Goal: Obtain resource: Download file/media

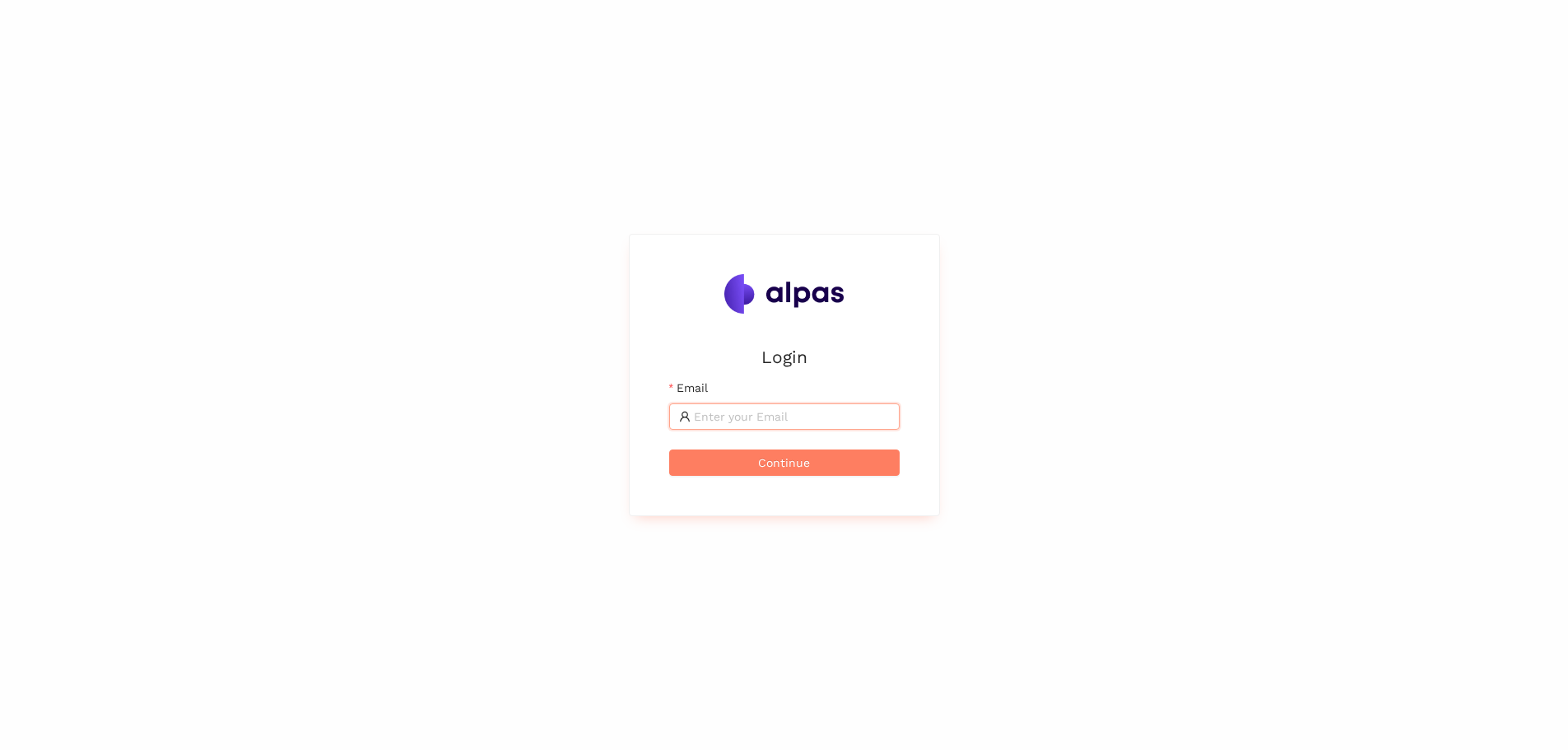
click at [714, 414] on input "Email" at bounding box center [791, 416] width 196 height 18
type input "[PERSON_NAME][EMAIL_ADDRESS][DOMAIN_NAME]"
click at [776, 467] on span "Continue" at bounding box center [784, 462] width 52 height 18
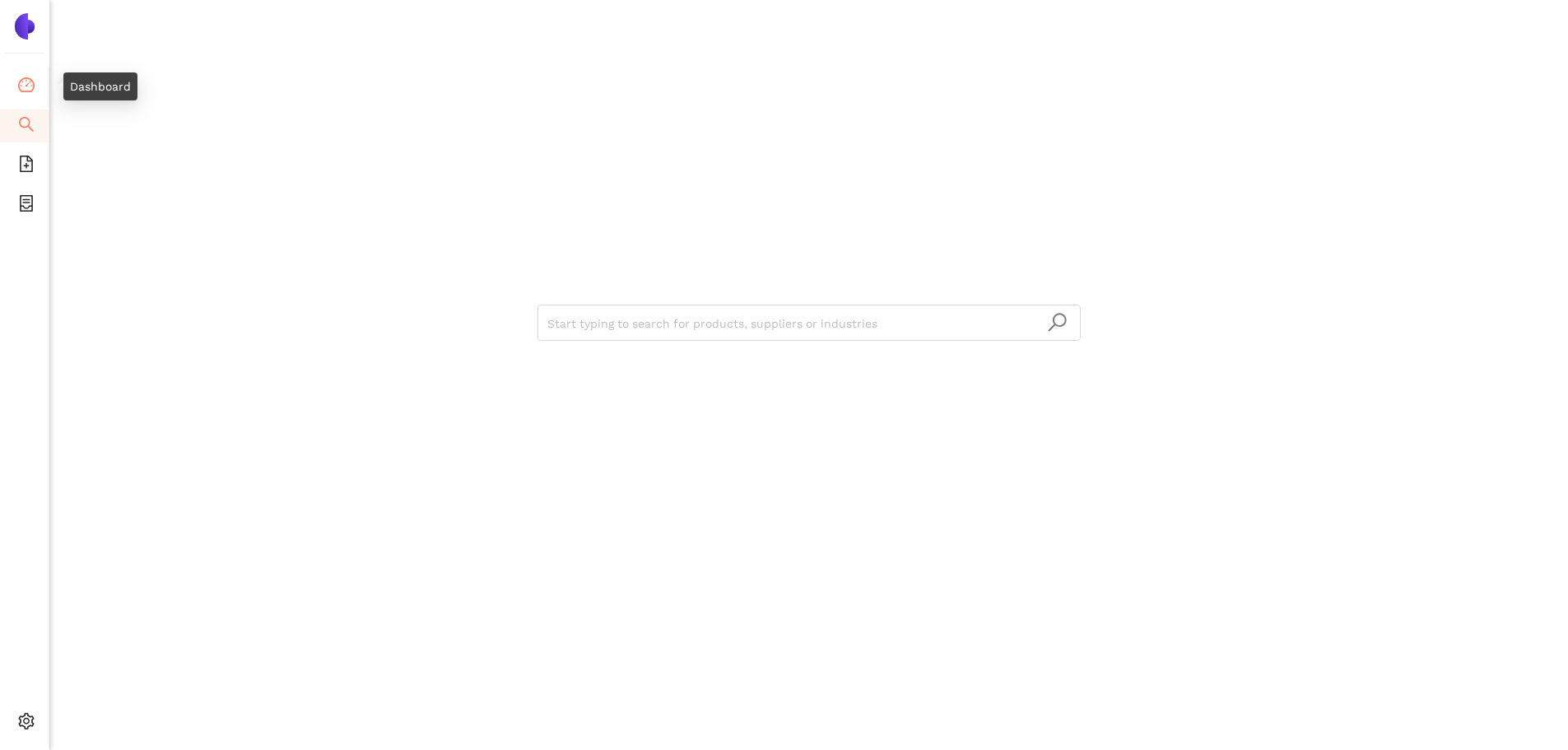
click at [34, 87] on icon "dashboard" at bounding box center [26, 84] width 17 height 15
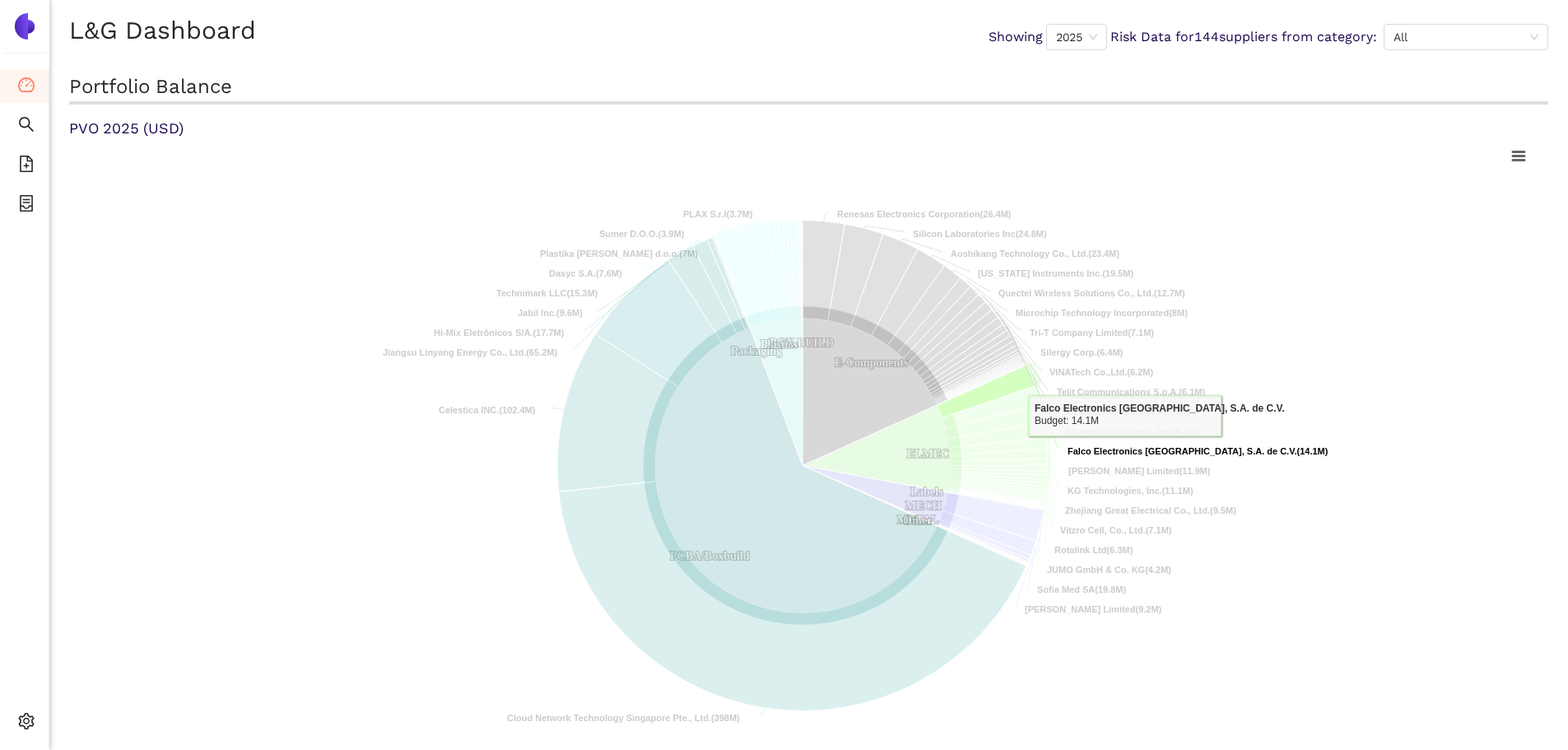
click at [1125, 448] on tspan "Falco Electronics [GEOGRAPHIC_DATA], S.A. de C.V." at bounding box center [1181, 451] width 230 height 10
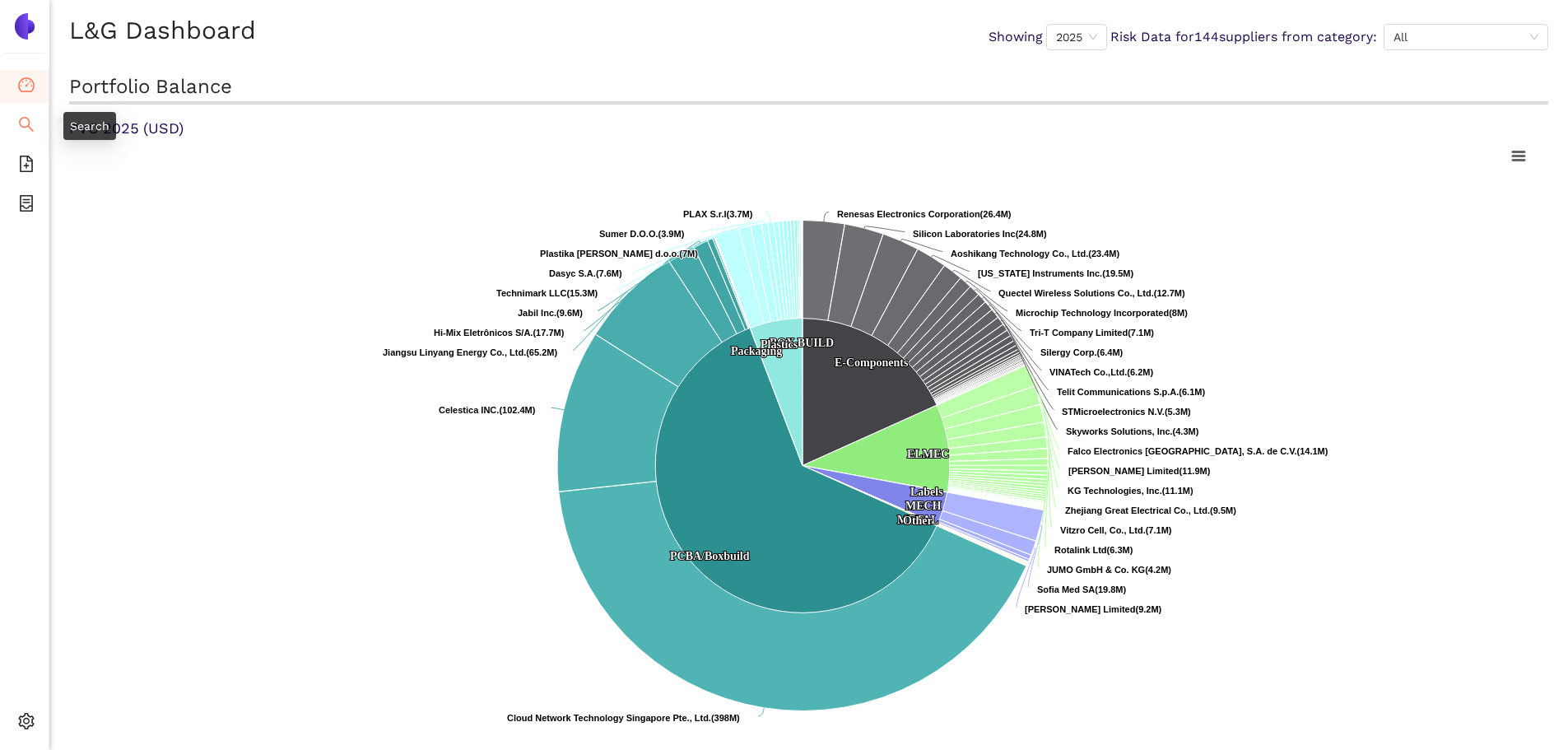
click at [27, 131] on icon "search" at bounding box center [26, 124] width 17 height 17
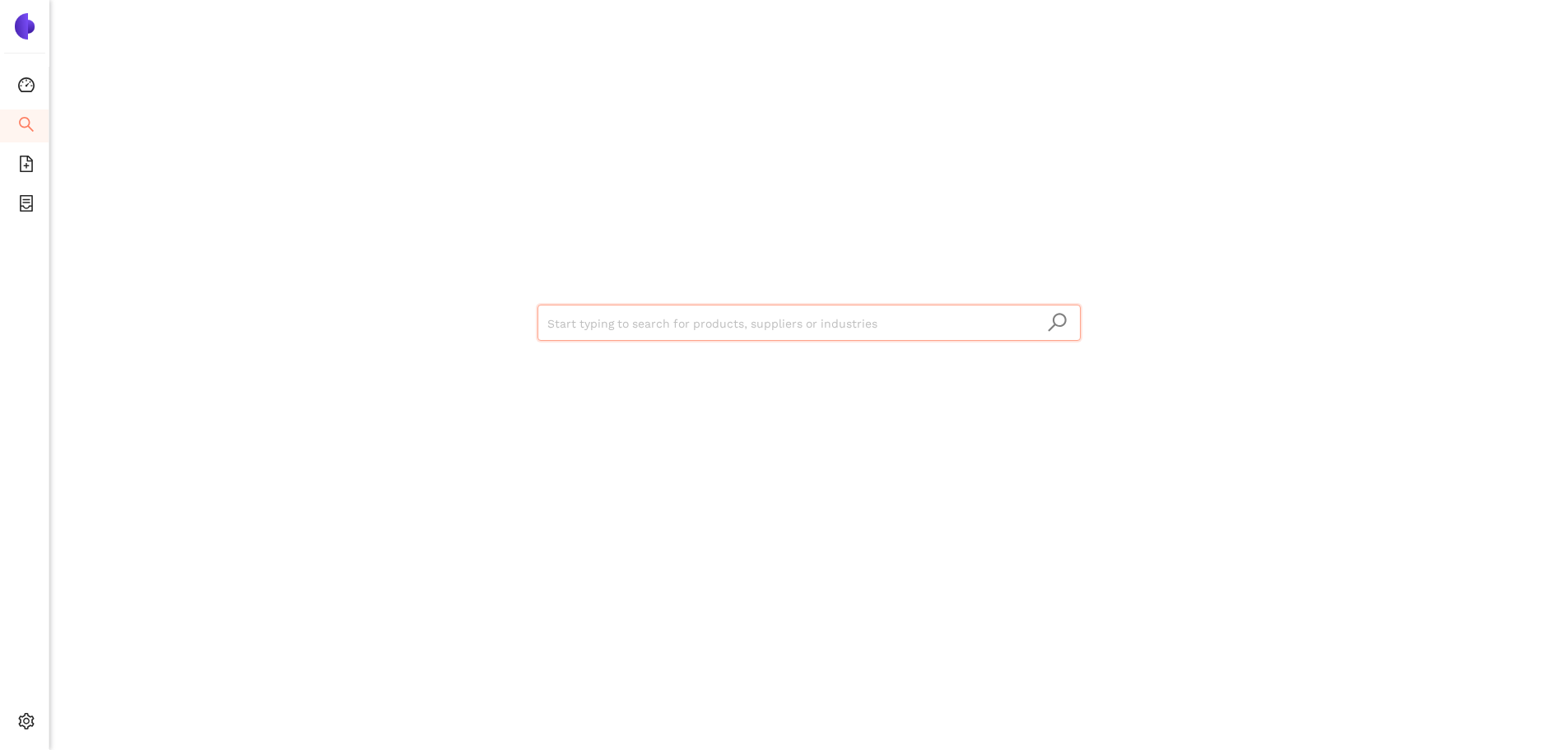
click at [582, 324] on input "search" at bounding box center [809, 323] width 524 height 36
type input "technimark"
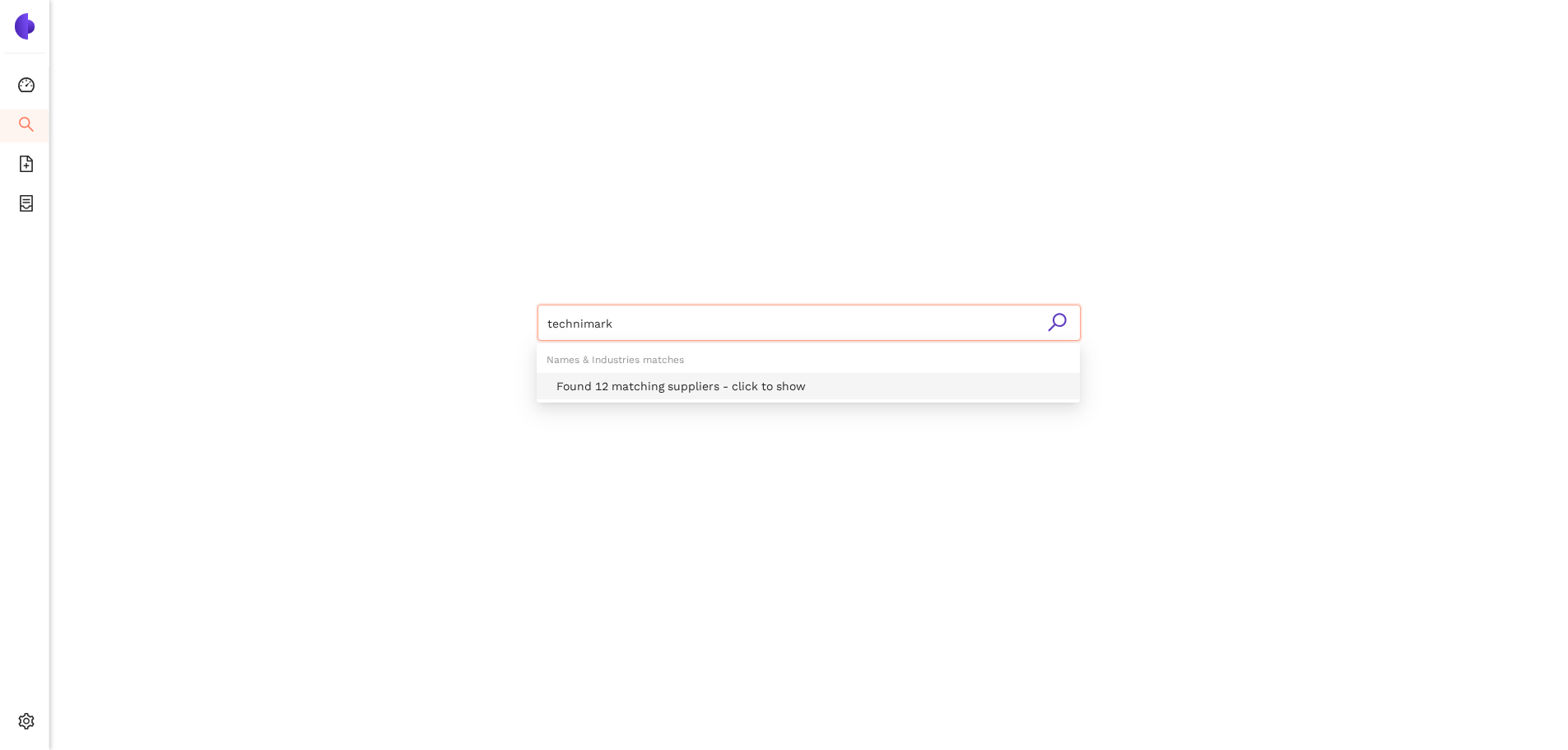
click at [619, 394] on div "Found 12 matching suppliers - click to show" at bounding box center [813, 385] width 514 height 18
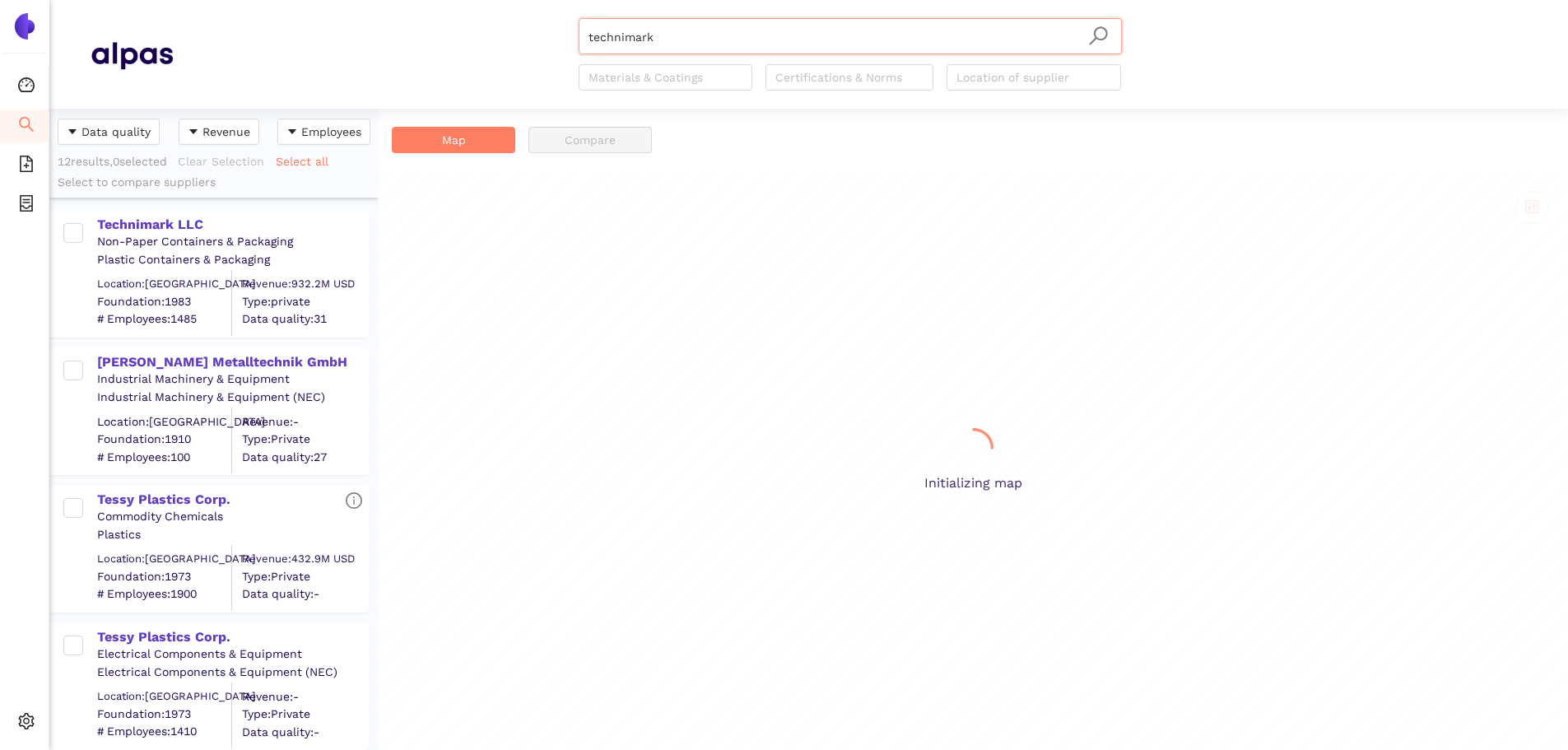
scroll to position [629, 317]
click at [155, 225] on div "Technimark LLC" at bounding box center [233, 225] width 270 height 18
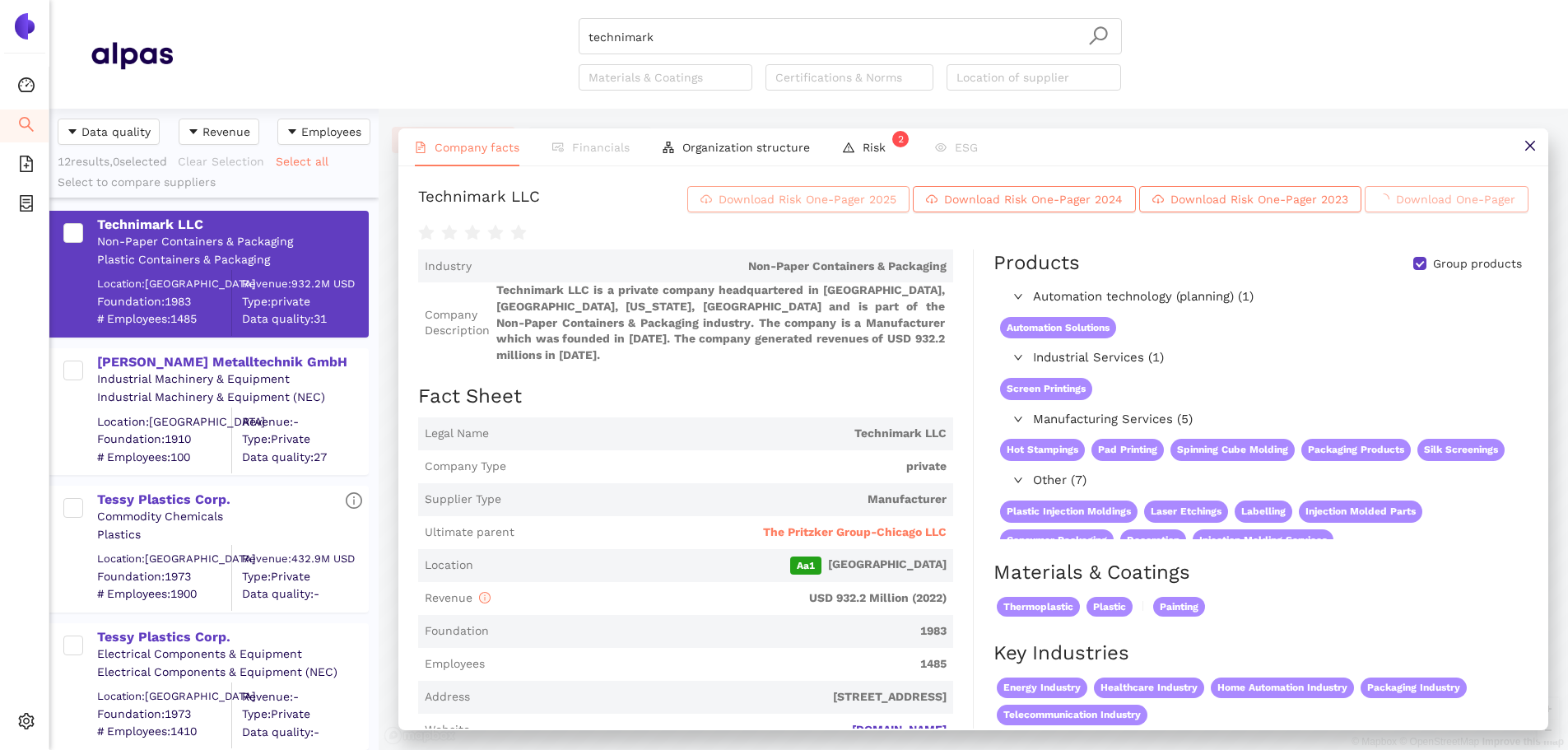
click at [829, 209] on span "Download Risk One-Pager 2025" at bounding box center [807, 199] width 178 height 18
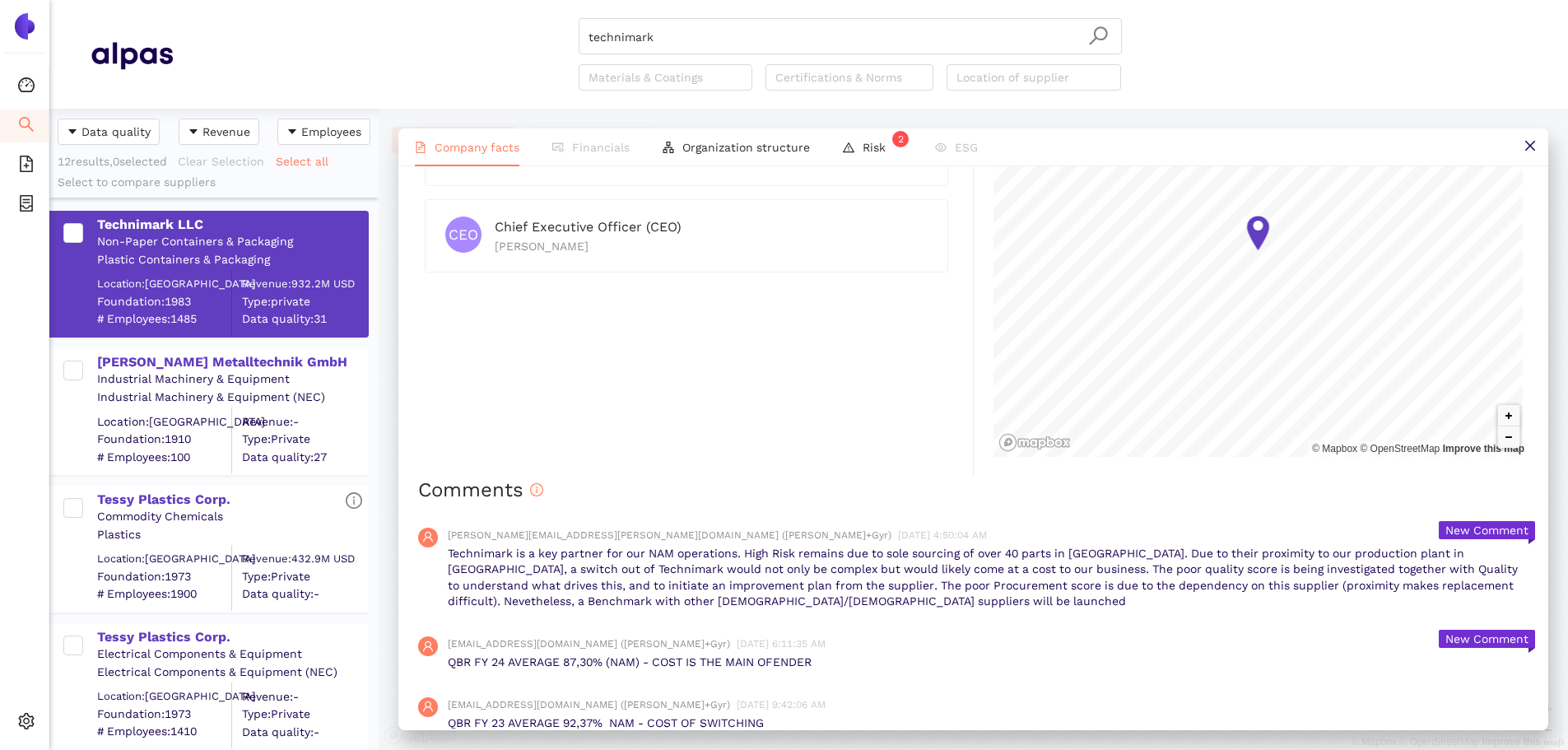
scroll to position [1728, 0]
